Goal: Use online tool/utility: Utilize a website feature to perform a specific function

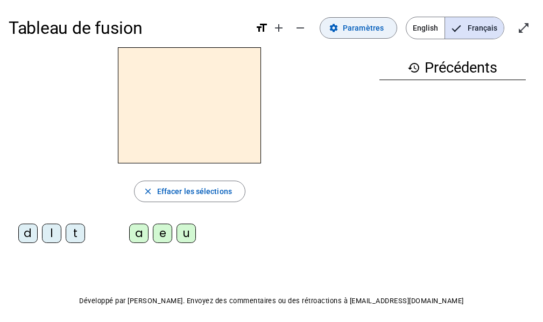
click at [335, 24] on mat-icon "settings" at bounding box center [334, 28] width 10 height 10
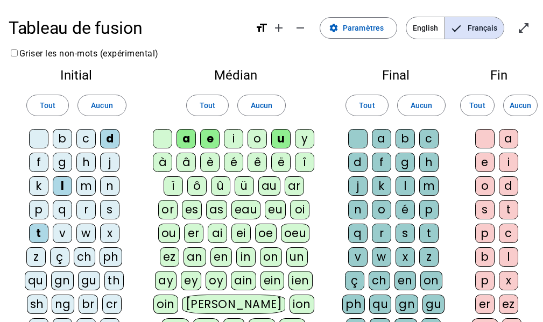
click at [235, 142] on div "i" at bounding box center [233, 138] width 19 height 19
click at [406, 186] on div "l" at bounding box center [404, 185] width 19 height 19
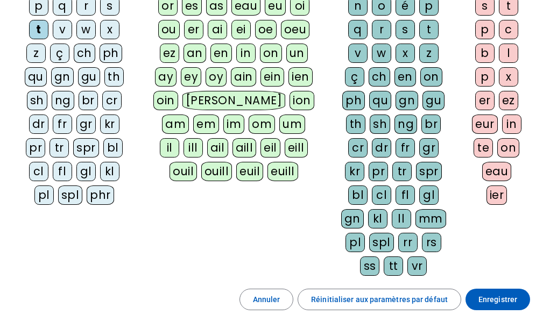
scroll to position [220, 0]
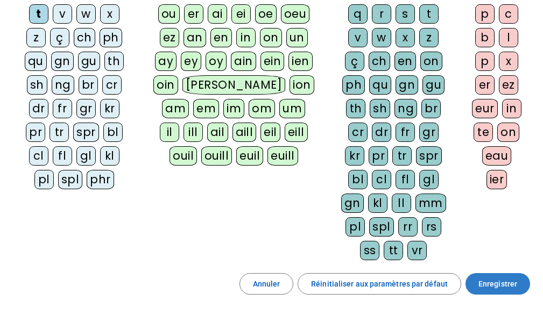
click at [519, 290] on span at bounding box center [497, 284] width 65 height 26
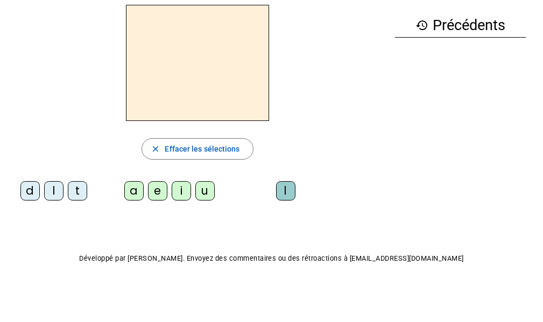
click at [77, 188] on div "t" at bounding box center [77, 190] width 19 height 19
click at [156, 188] on div "e" at bounding box center [157, 190] width 19 height 19
click at [22, 185] on div "d" at bounding box center [29, 190] width 19 height 19
